Goal: Information Seeking & Learning: Learn about a topic

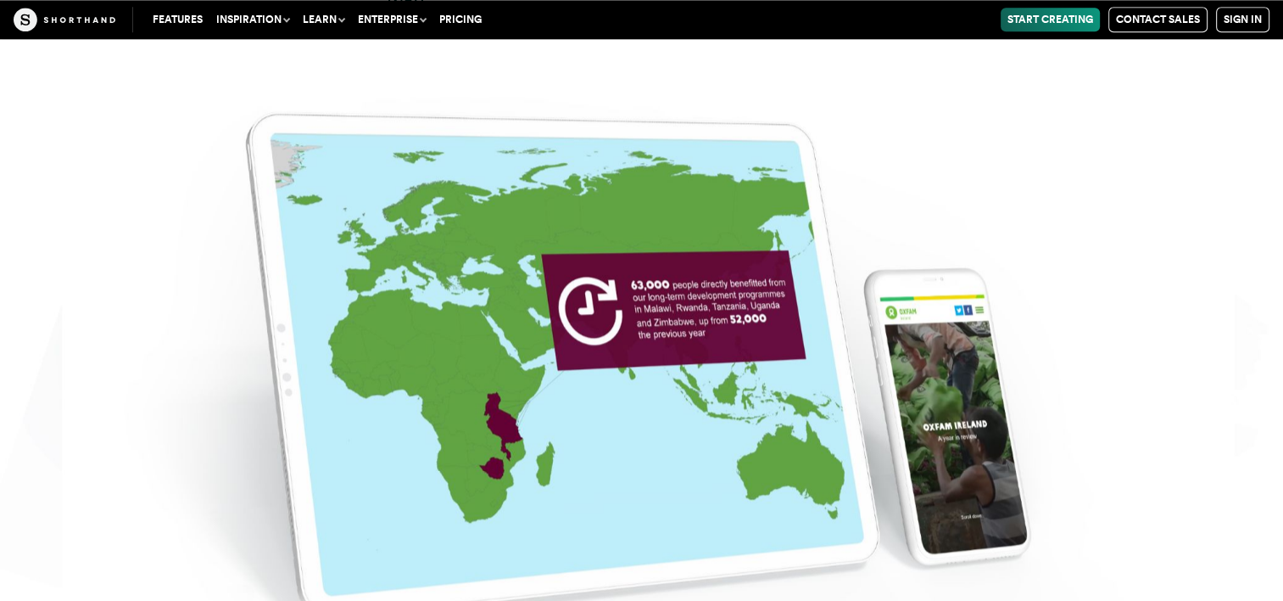
scroll to position [8567, 0]
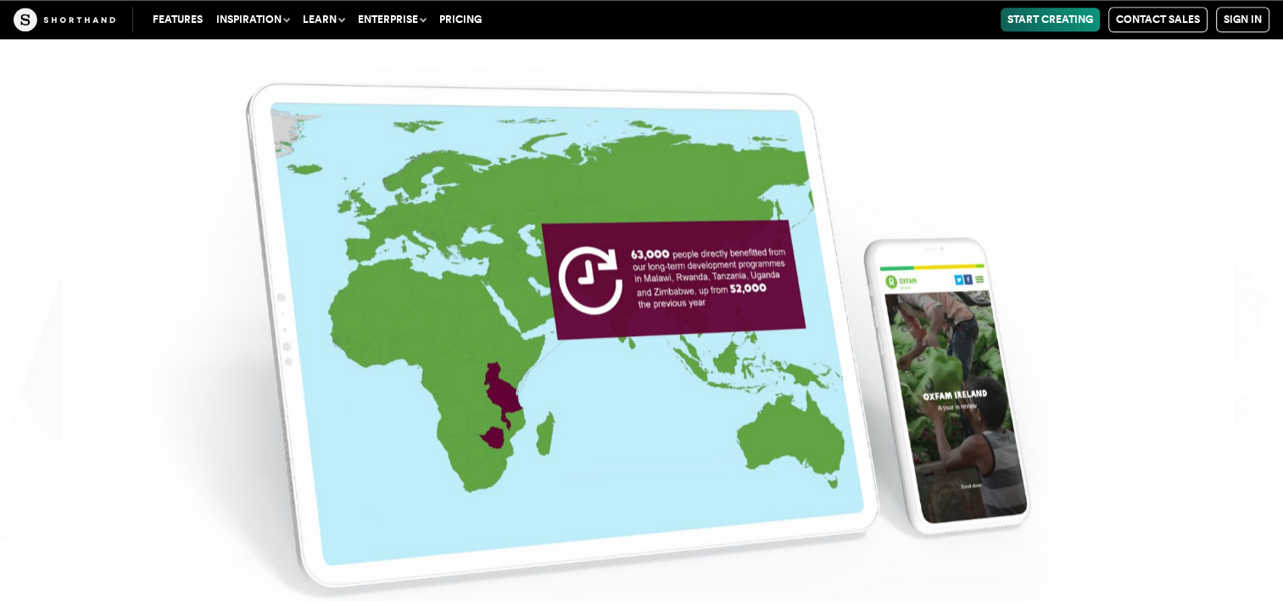
click at [640, 296] on img at bounding box center [641, 308] width 1283 height 601
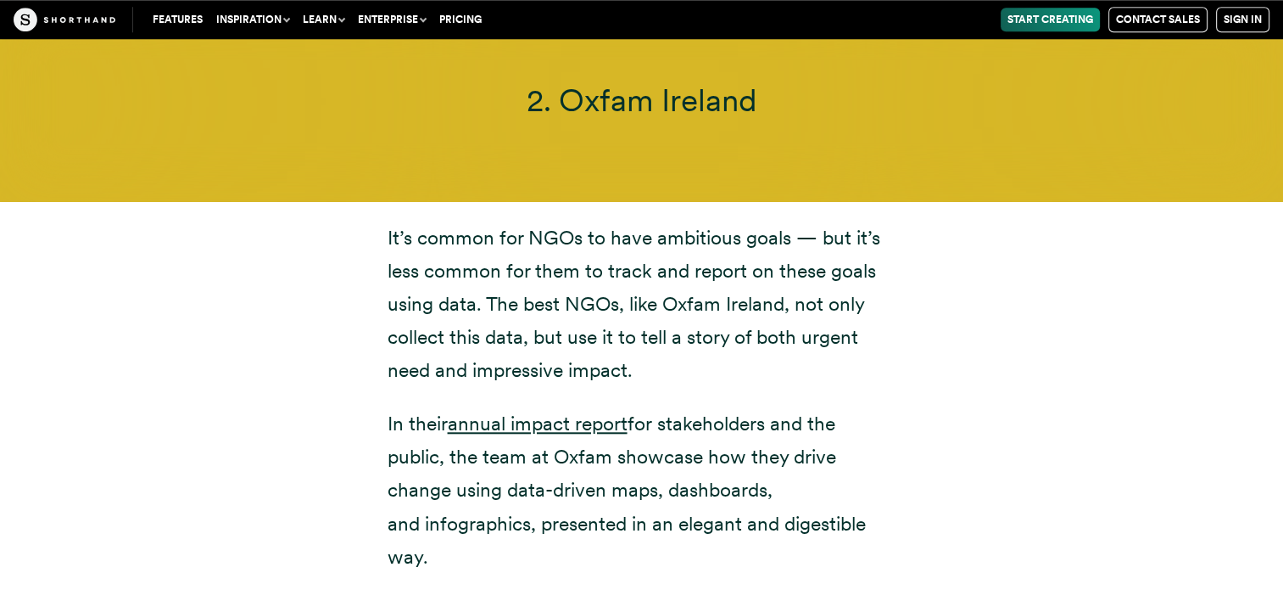
scroll to position [7973, 0]
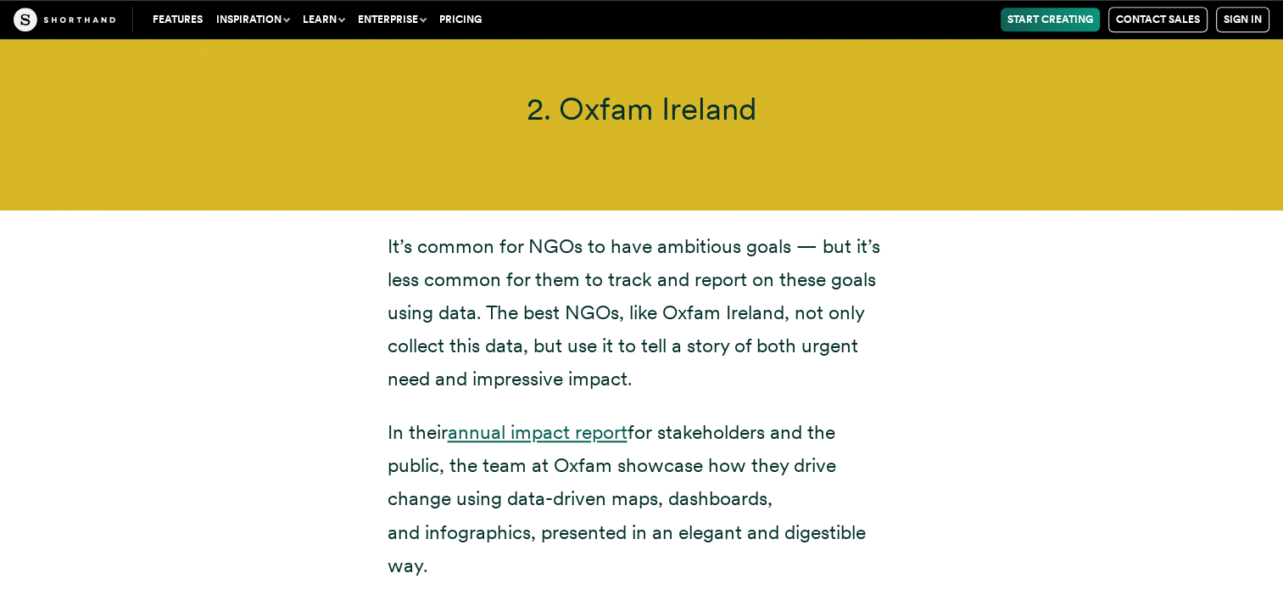
click at [532, 420] on link "annual impact report" at bounding box center [538, 432] width 180 height 24
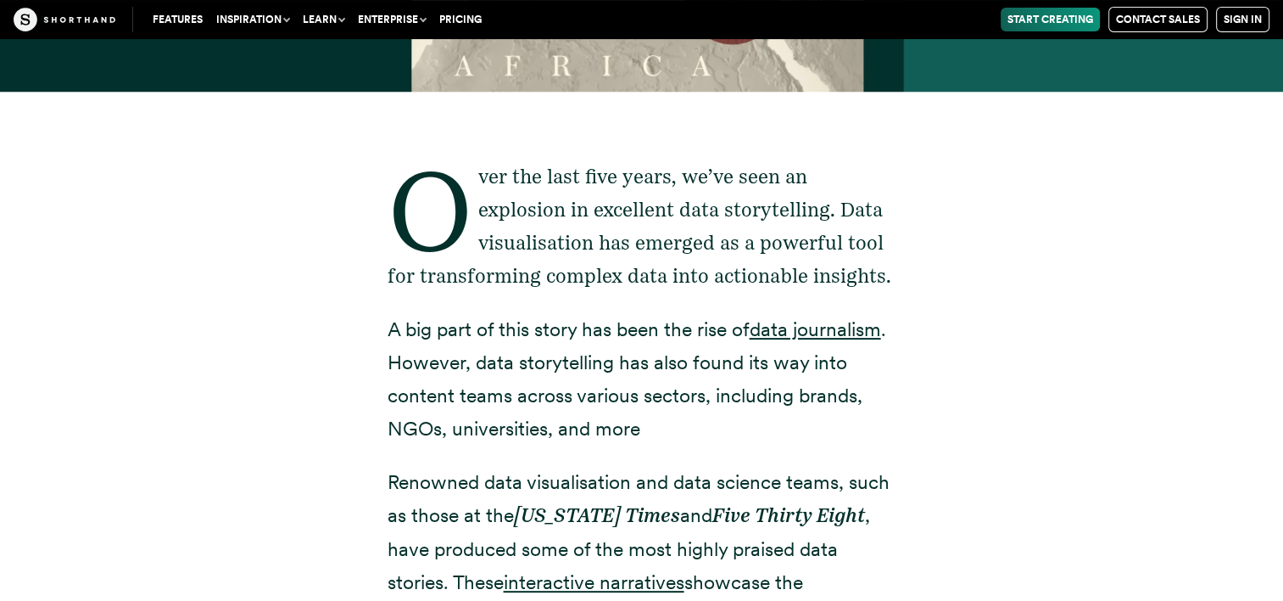
scroll to position [594, 0]
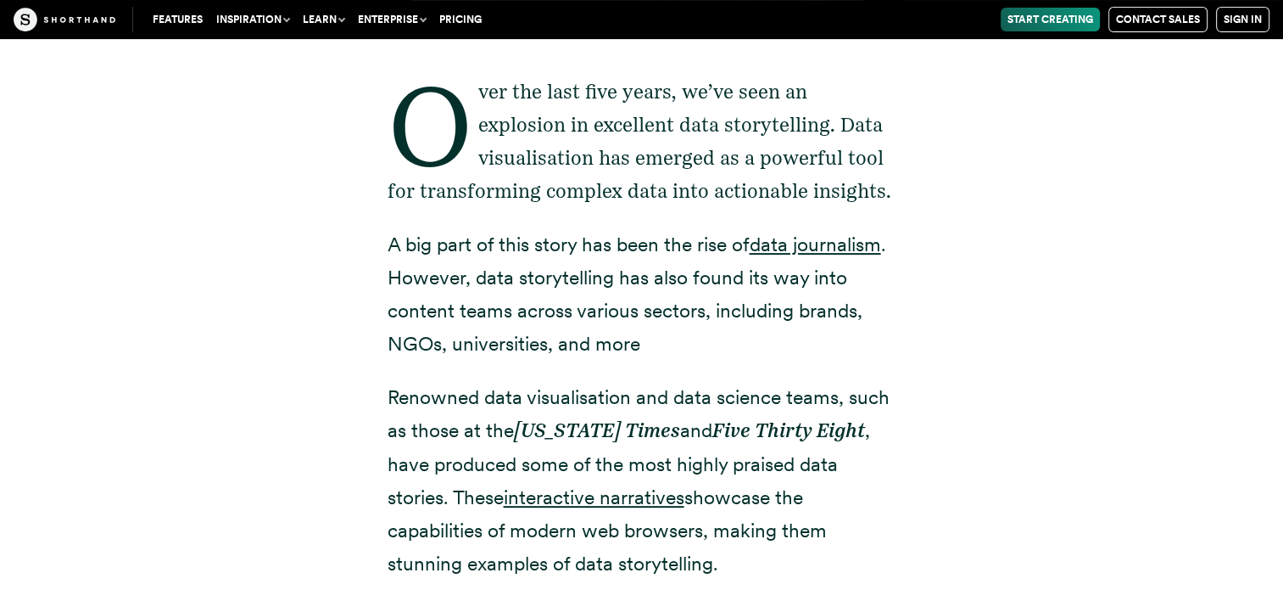
click at [515, 111] on p "Over the last five years, we’ve seen an explosion in excellent data storytellin…" at bounding box center [642, 141] width 509 height 132
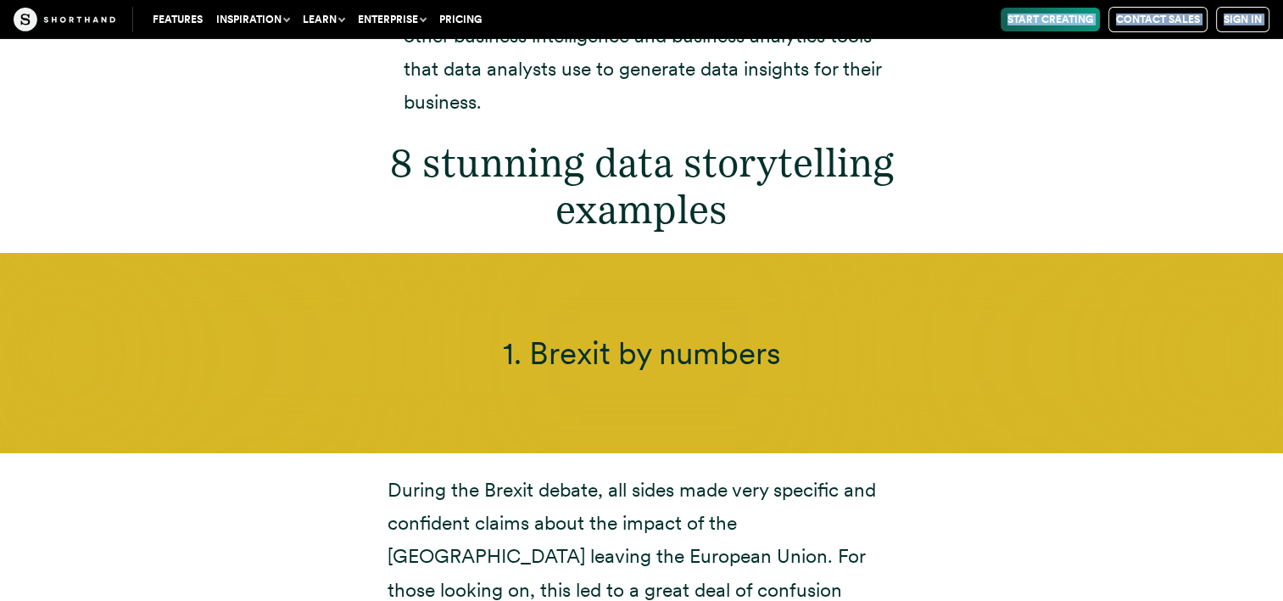
scroll to position [5830, 0]
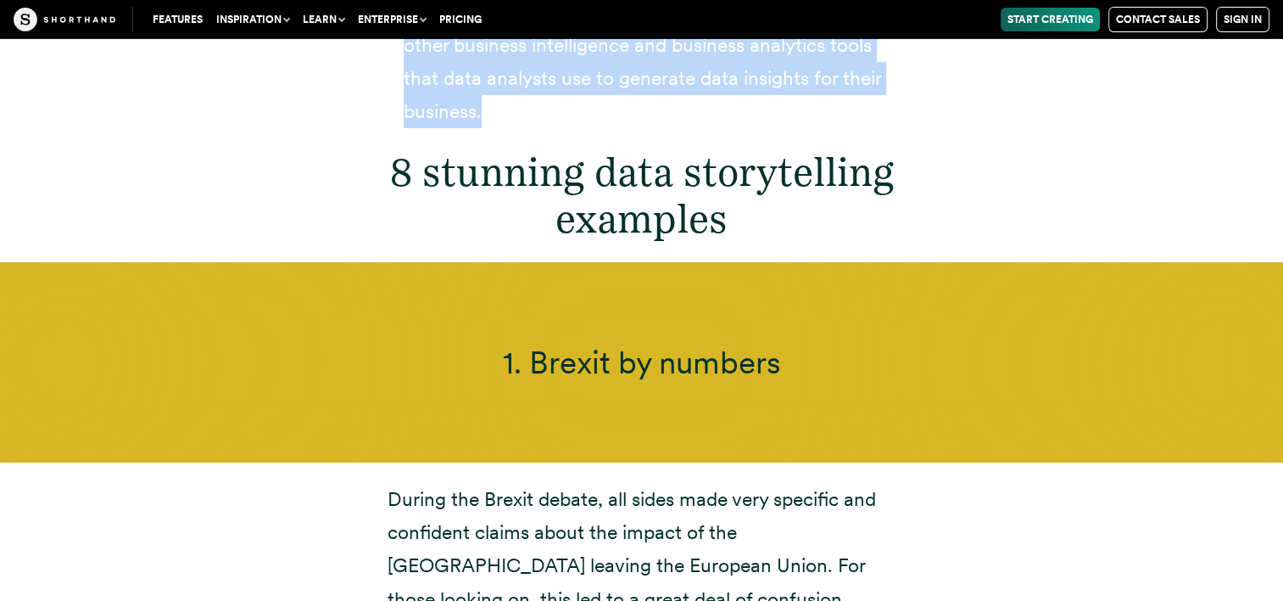
drag, startPoint x: 480, startPoint y: 91, endPoint x: 593, endPoint y: 103, distance: 113.5
copy article "ver the last five years, we’ve seen an explosion in excellent data storytelling…"
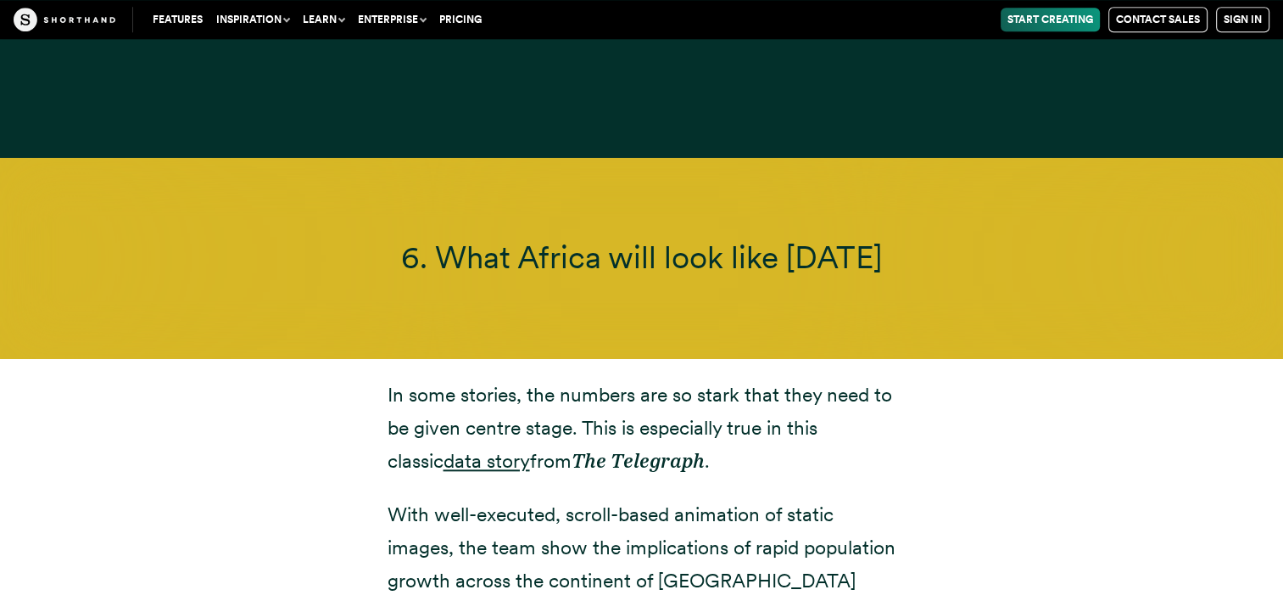
scroll to position [14482, 0]
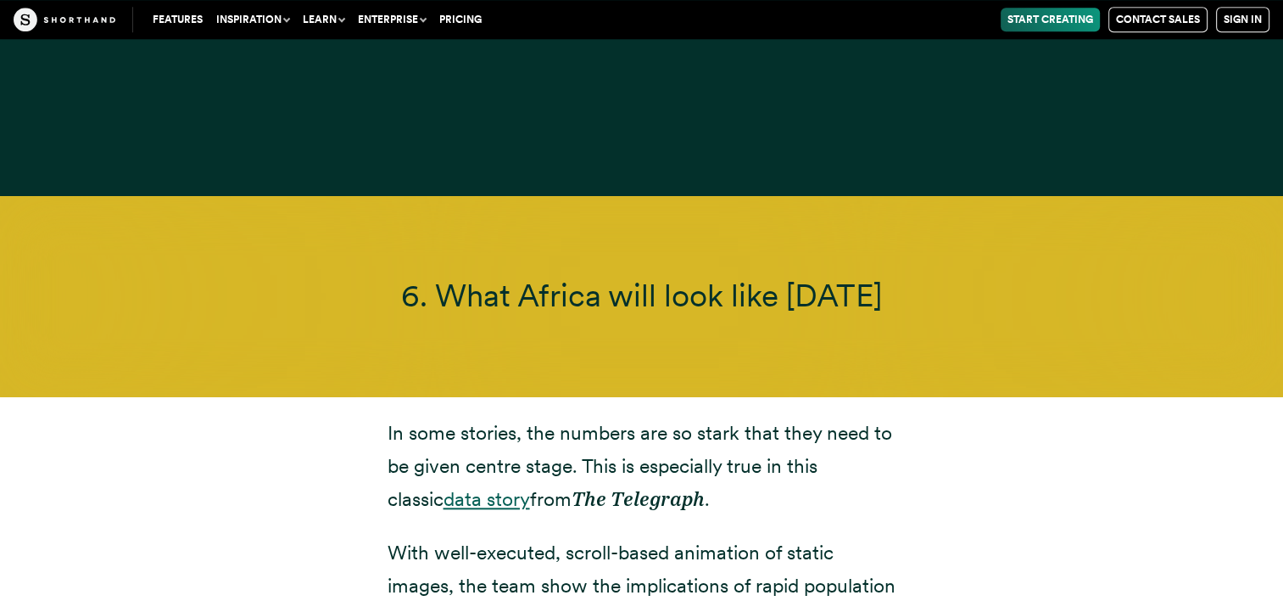
click at [444, 487] on link "data story" at bounding box center [487, 499] width 87 height 24
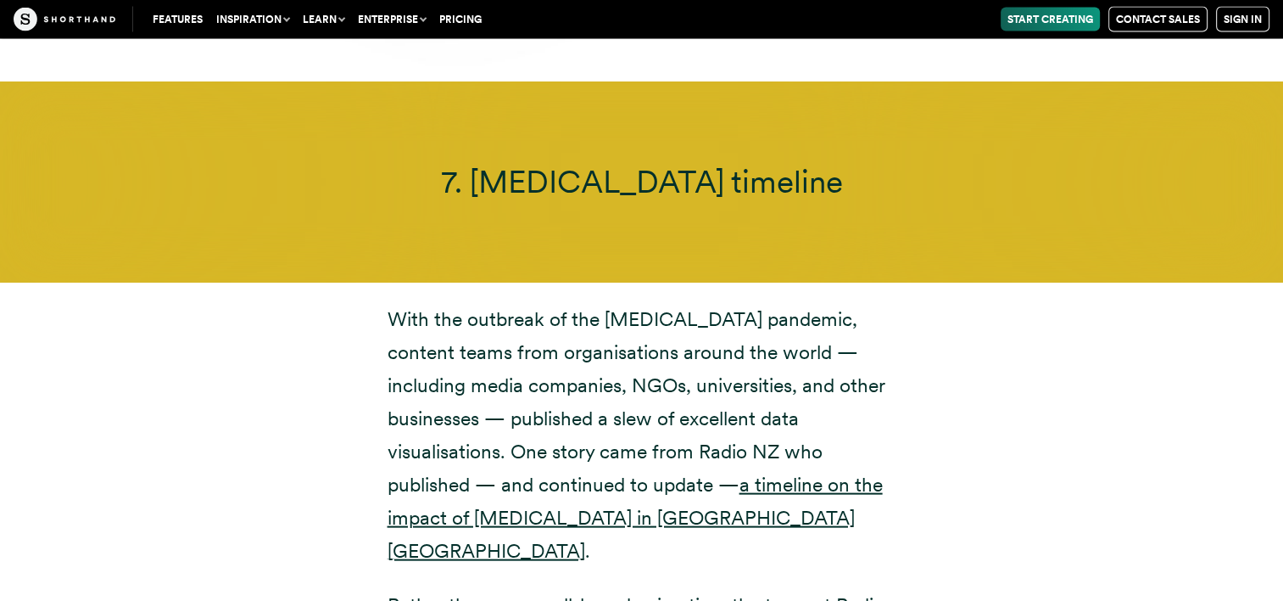
scroll to position [16313, 0]
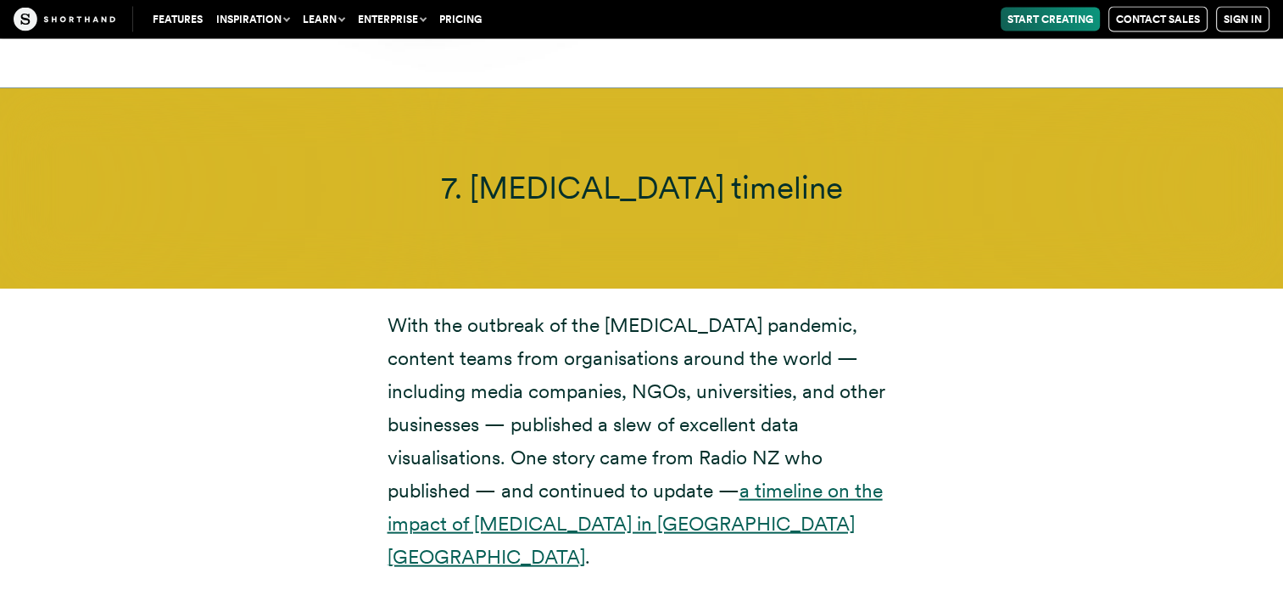
click at [645, 478] on link "a timeline on the impact of [MEDICAL_DATA] in [GEOGRAPHIC_DATA] [GEOGRAPHIC_DAT…" at bounding box center [635, 523] width 495 height 90
